Goal: Check status

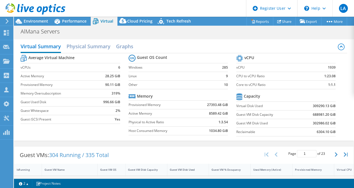
select select "USD"
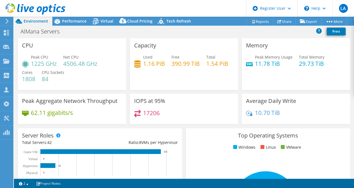
select select "USD"
click at [67, 22] on span "Performance" at bounding box center [74, 20] width 25 height 5
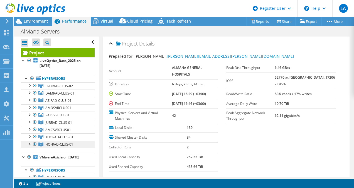
scroll to position [0, 0]
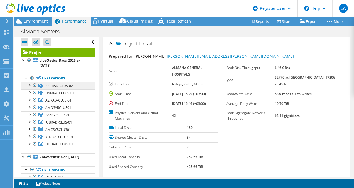
click at [54, 88] on link "PRDRAD-CLUS-02" at bounding box center [58, 85] width 74 height 7
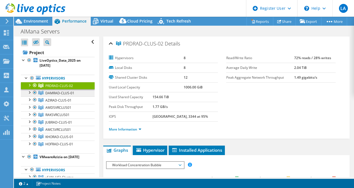
click at [62, 96] on link "DAMRAD-CLUS-01" at bounding box center [58, 92] width 74 height 7
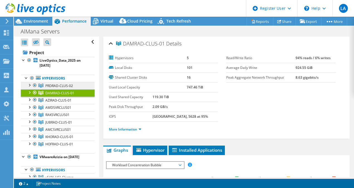
click at [74, 87] on link "PRDRAD-CLUS-02" at bounding box center [58, 85] width 74 height 7
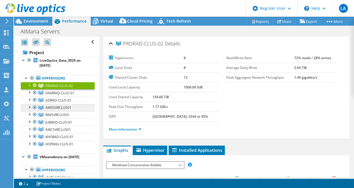
click at [55, 106] on span "AMDSVRCLUS01" at bounding box center [58, 107] width 26 height 5
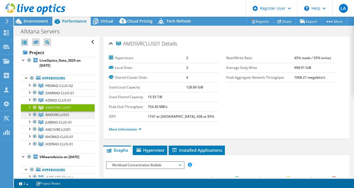
click at [53, 115] on span "RAKSVRCLUS01" at bounding box center [57, 114] width 24 height 5
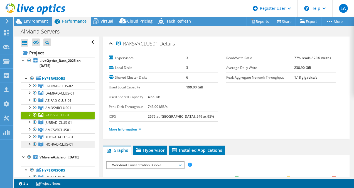
scroll to position [13, 0]
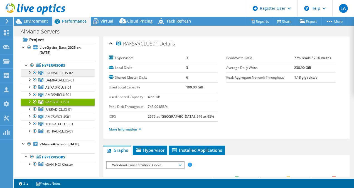
click at [58, 70] on link "PRDRAD-CLUS-02" at bounding box center [58, 72] width 74 height 7
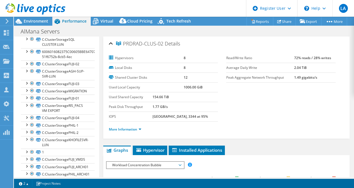
scroll to position [0, 0]
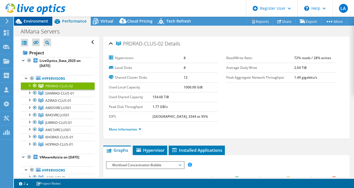
click at [26, 23] on span "Environment" at bounding box center [36, 20] width 25 height 5
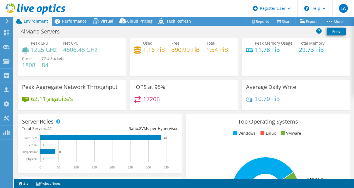
scroll to position [11, 0]
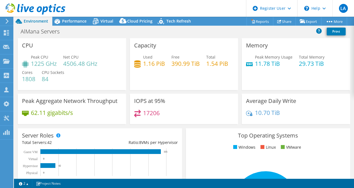
select select "USD"
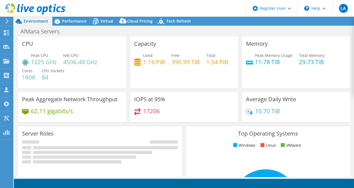
select select "USD"
